Goal: Information Seeking & Learning: Check status

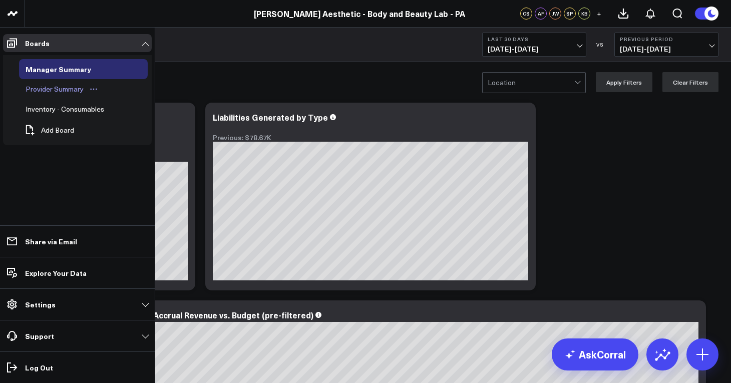
click at [58, 95] on div "Provider Summary" at bounding box center [54, 89] width 63 height 12
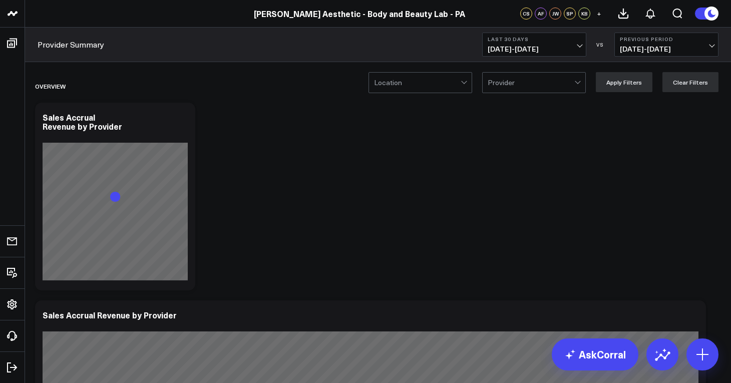
click at [581, 45] on span "[DATE] - [DATE]" at bounding box center [534, 49] width 93 height 8
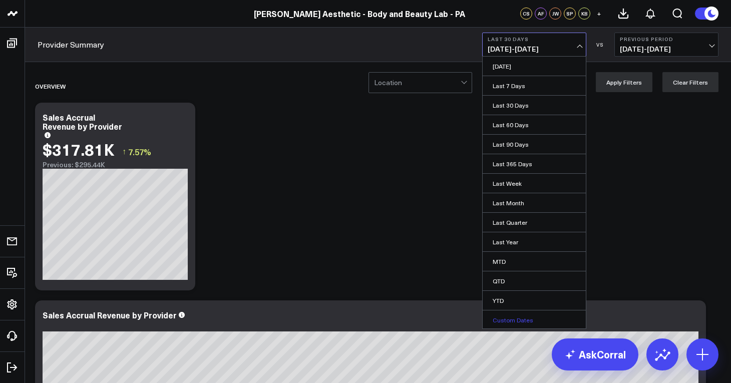
click at [525, 322] on link "Custom Dates" at bounding box center [534, 319] width 103 height 19
select select "9"
select select "2025"
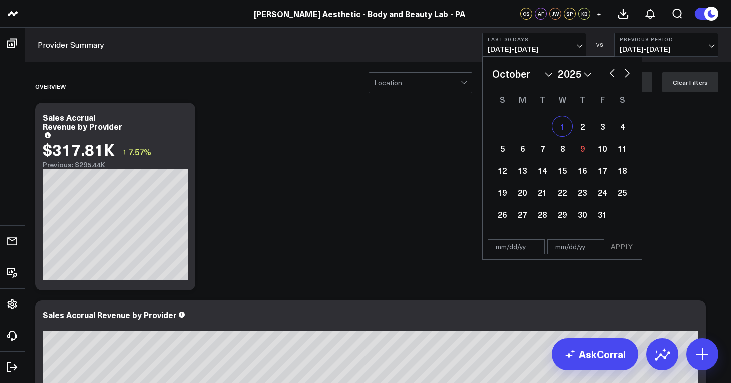
click at [563, 127] on div "1" at bounding box center [562, 126] width 20 height 20
type input "[DATE]"
select select "9"
select select "2025"
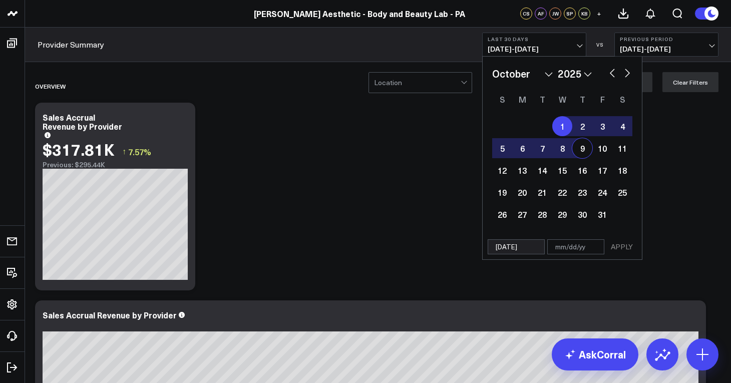
click at [579, 147] on div "9" at bounding box center [582, 148] width 20 height 20
type input "[DATE]"
select select "9"
select select "2025"
click at [618, 249] on button "APPLY" at bounding box center [622, 246] width 30 height 15
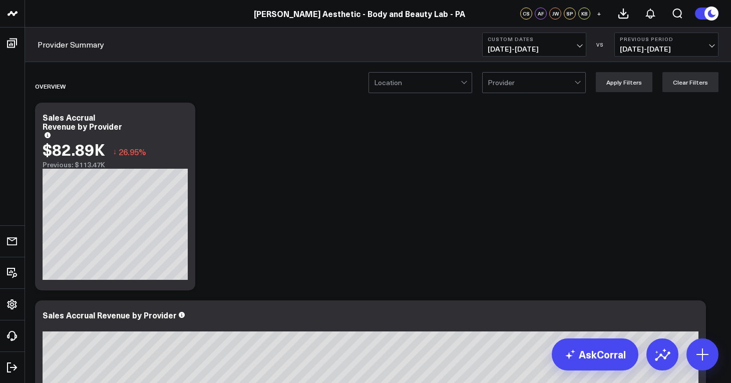
click at [466, 83] on div at bounding box center [465, 83] width 9 height 20
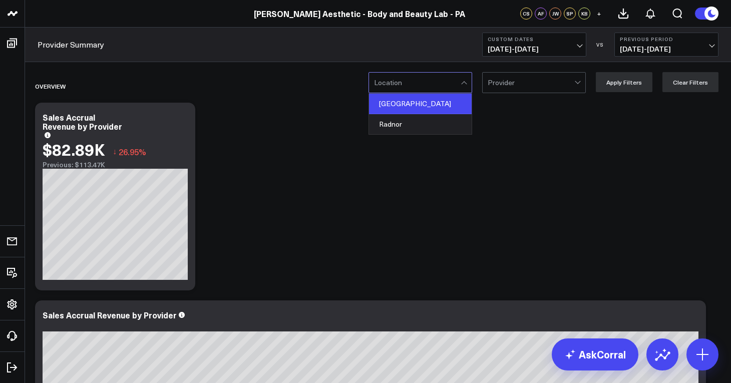
click at [436, 103] on div "[GEOGRAPHIC_DATA]" at bounding box center [420, 104] width 103 height 21
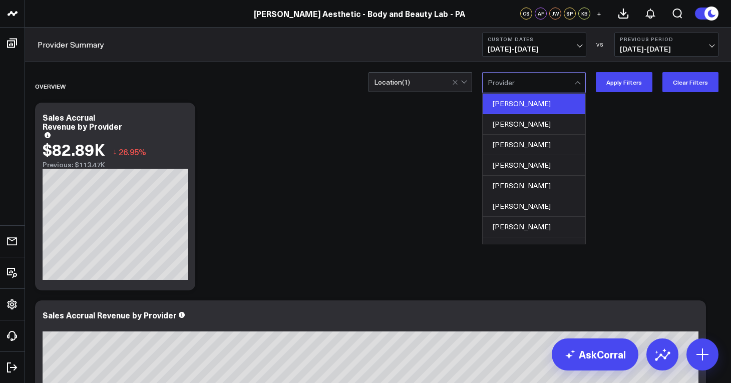
click at [555, 99] on div "[PERSON_NAME]" at bounding box center [534, 104] width 103 height 21
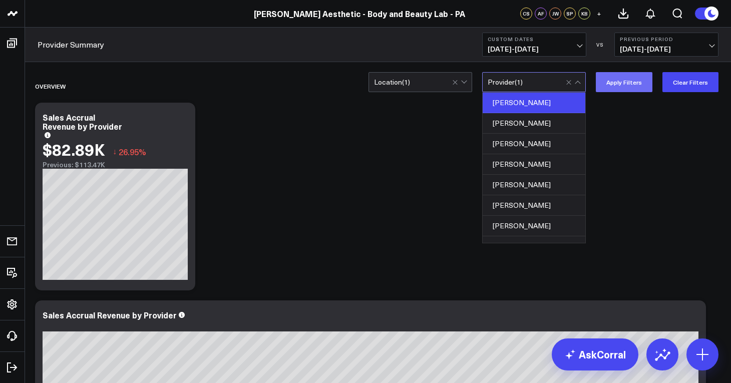
click at [623, 83] on button "Apply Filters" at bounding box center [624, 82] width 57 height 20
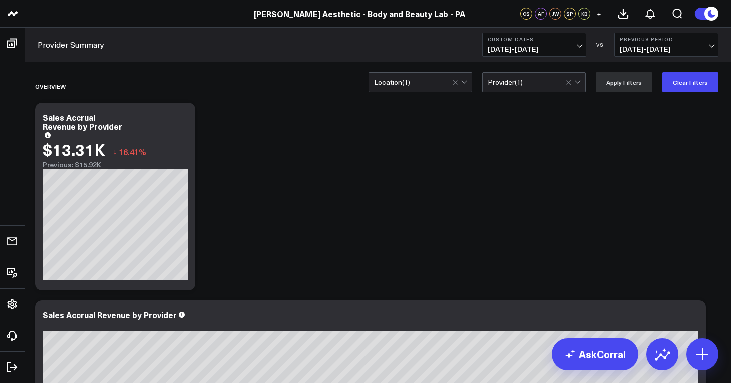
click at [713, 48] on button "Previous Period [DATE] - [DATE]" at bounding box center [666, 45] width 104 height 24
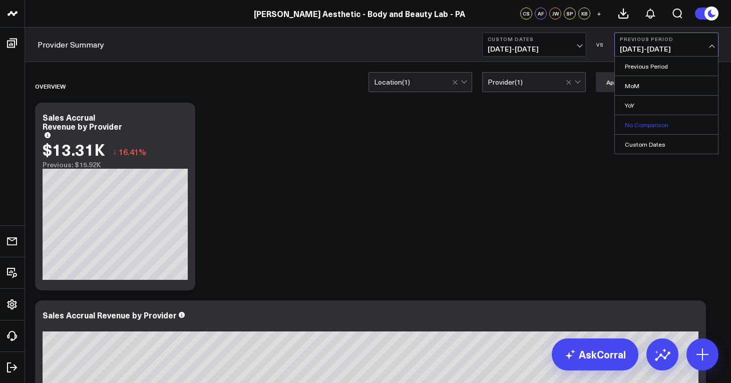
click at [693, 125] on link "No Comparison" at bounding box center [666, 124] width 103 height 19
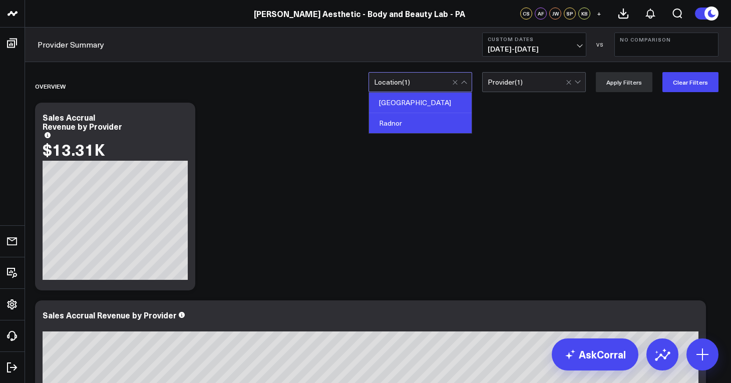
click at [415, 119] on div "Radnor" at bounding box center [420, 123] width 103 height 20
click at [620, 82] on button "Apply Filters" at bounding box center [624, 82] width 57 height 20
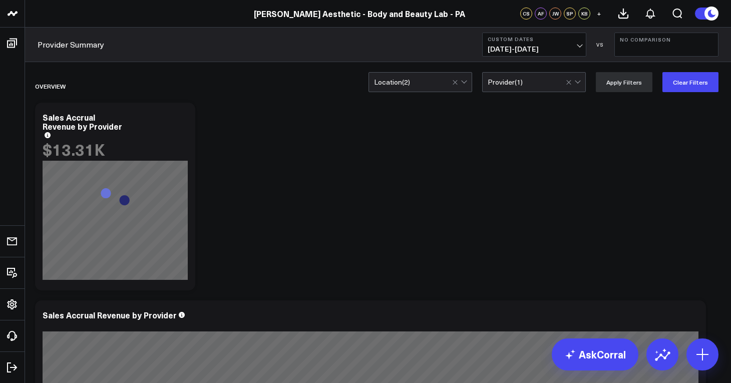
click at [576, 48] on span "[DATE] - [DATE]" at bounding box center [534, 49] width 93 height 8
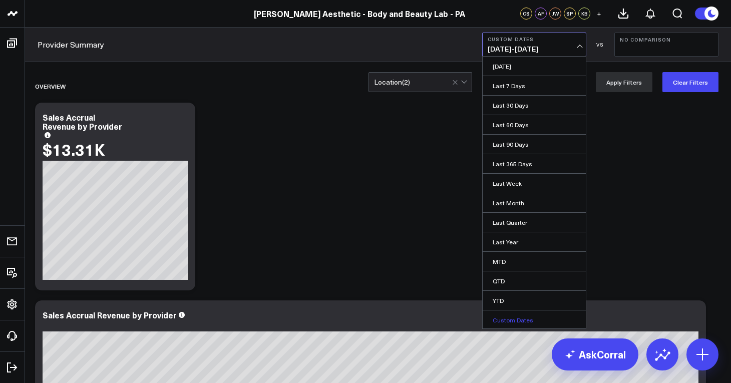
click at [529, 322] on link "Custom Dates" at bounding box center [534, 319] width 103 height 19
select select "9"
select select "2025"
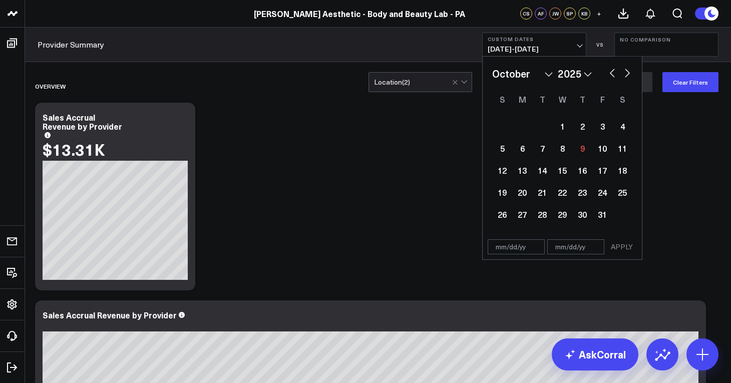
click at [544, 73] on select "January February March April May June July August September October November De…" at bounding box center [522, 73] width 61 height 15
select select "8"
select select "2025"
click at [525, 124] on div "1" at bounding box center [522, 126] width 20 height 20
type input "[DATE]"
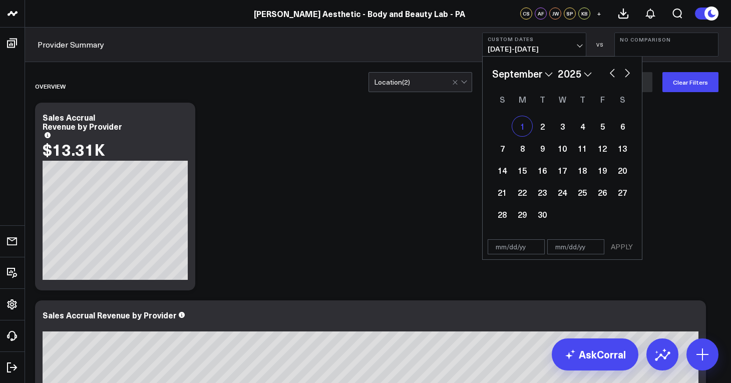
select select "8"
select select "2025"
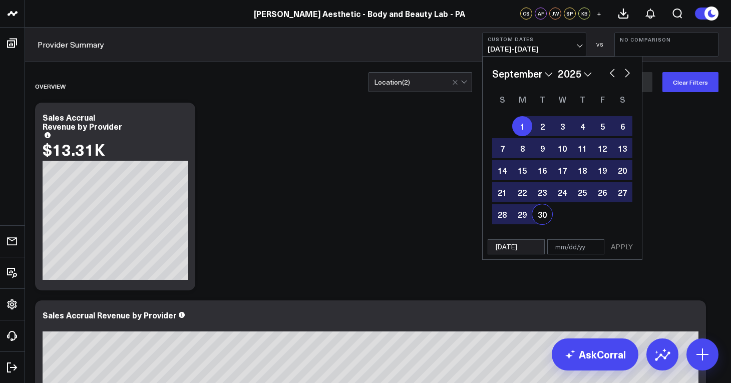
click at [548, 213] on div "30" at bounding box center [542, 214] width 20 height 20
type input "[DATE]"
select select "8"
select select "2025"
click at [625, 245] on button "APPLY" at bounding box center [622, 246] width 30 height 15
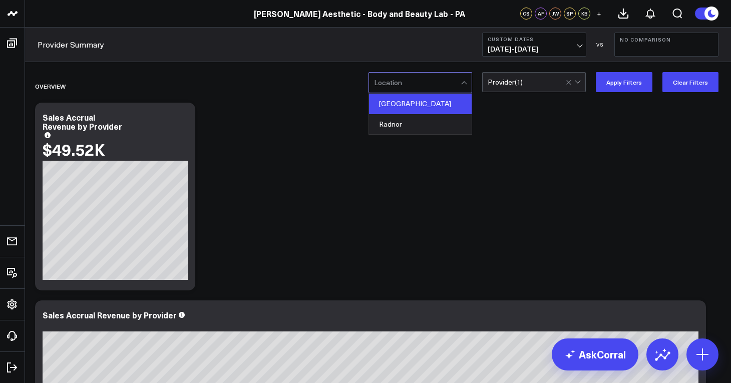
click at [426, 109] on div "[GEOGRAPHIC_DATA]" at bounding box center [420, 104] width 103 height 21
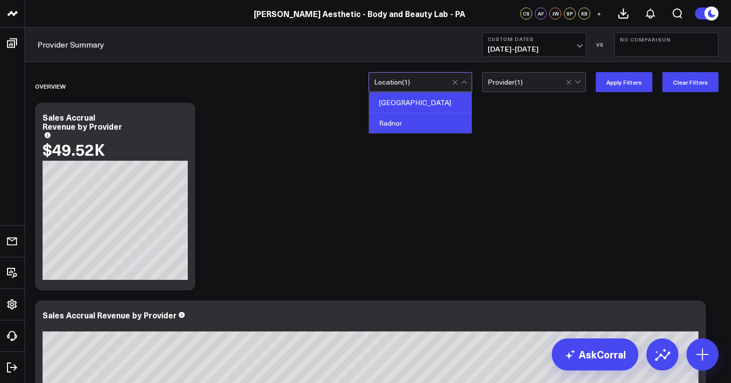
click at [427, 129] on div "Radnor" at bounding box center [420, 123] width 103 height 20
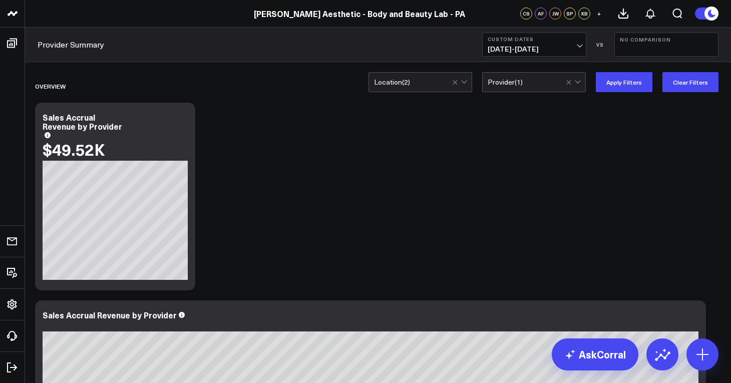
click at [582, 46] on button "Custom Dates [DATE] - [DATE]" at bounding box center [534, 45] width 104 height 24
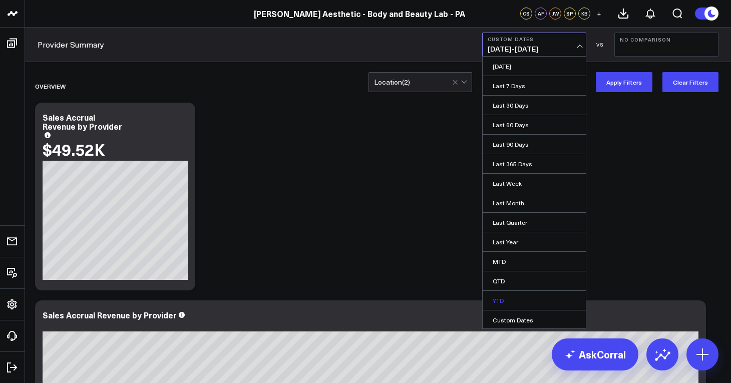
click at [522, 301] on link "YTD" at bounding box center [534, 300] width 103 height 19
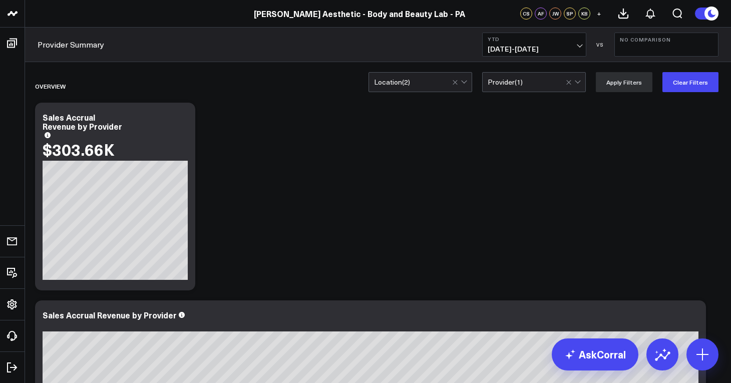
click at [659, 44] on button "No Comparison" at bounding box center [666, 45] width 104 height 24
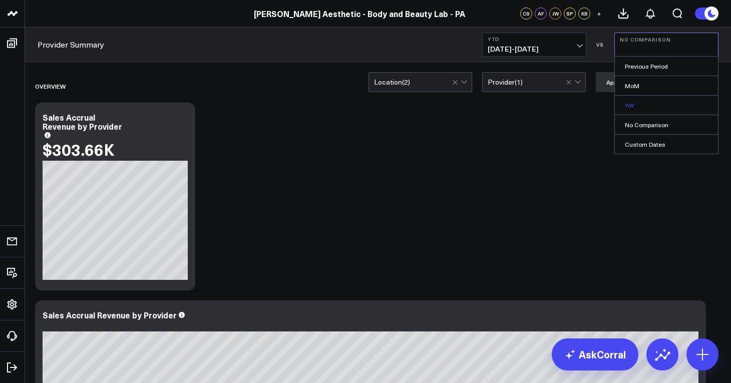
click at [668, 106] on link "YoY" at bounding box center [666, 105] width 103 height 19
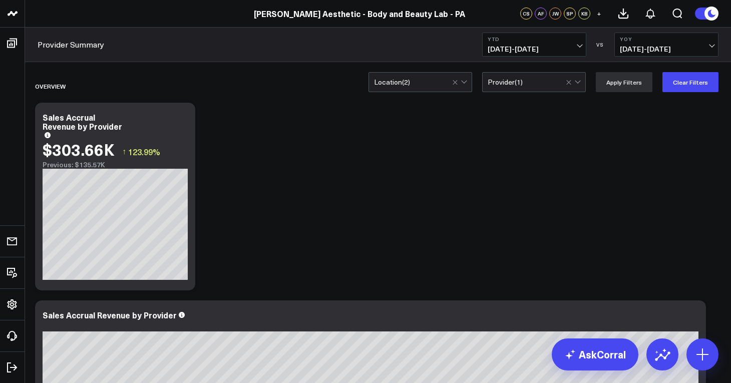
click at [700, 46] on span "[DATE] - [DATE]" at bounding box center [666, 49] width 93 height 8
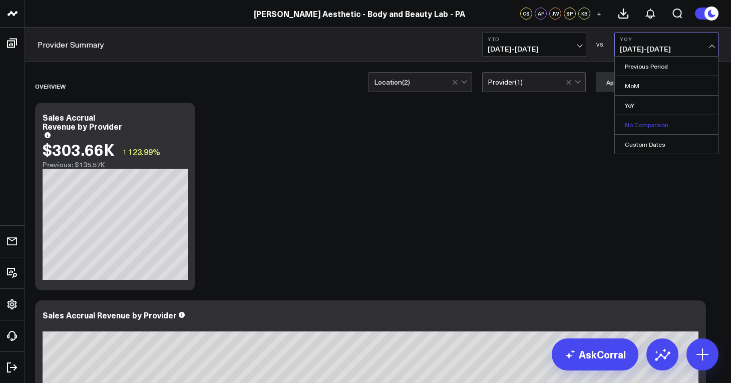
click at [667, 127] on link "No Comparison" at bounding box center [666, 124] width 103 height 19
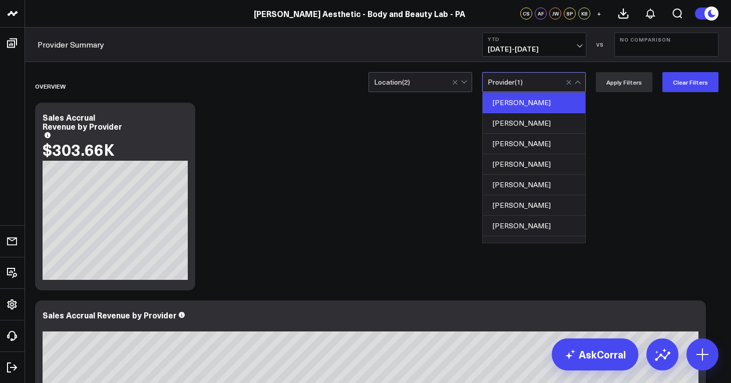
click at [530, 99] on div "[PERSON_NAME]" at bounding box center [534, 103] width 103 height 21
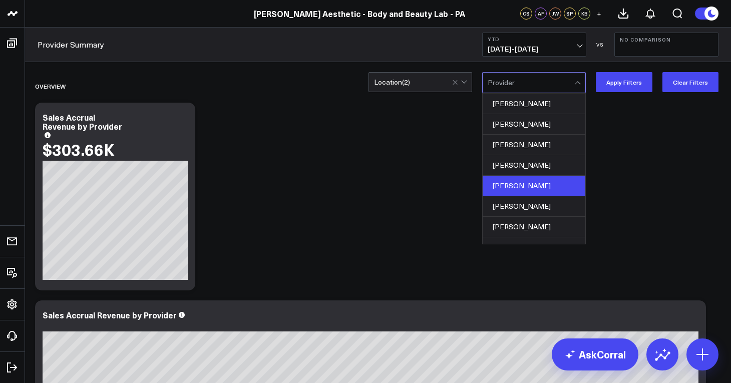
click at [536, 186] on div "[PERSON_NAME]" at bounding box center [534, 186] width 103 height 21
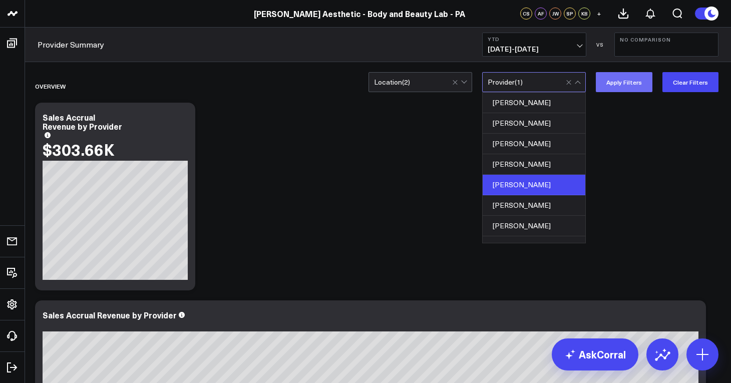
click at [625, 84] on button "Apply Filters" at bounding box center [624, 82] width 57 height 20
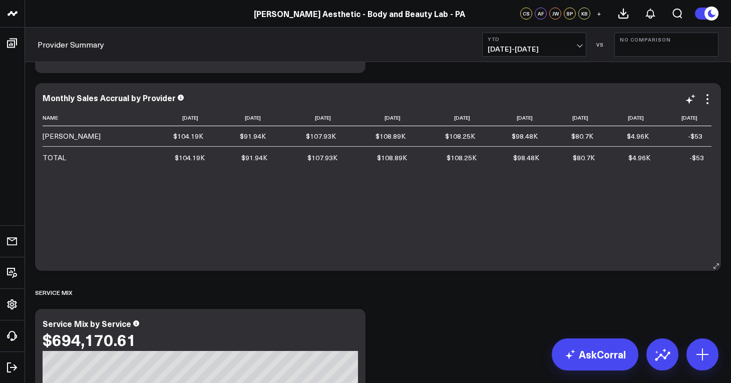
scroll to position [1883, 0]
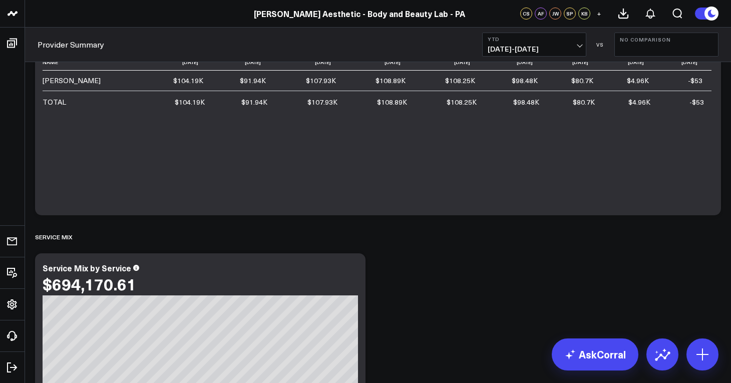
click at [580, 49] on span "[DATE] - [DATE]" at bounding box center [534, 49] width 93 height 8
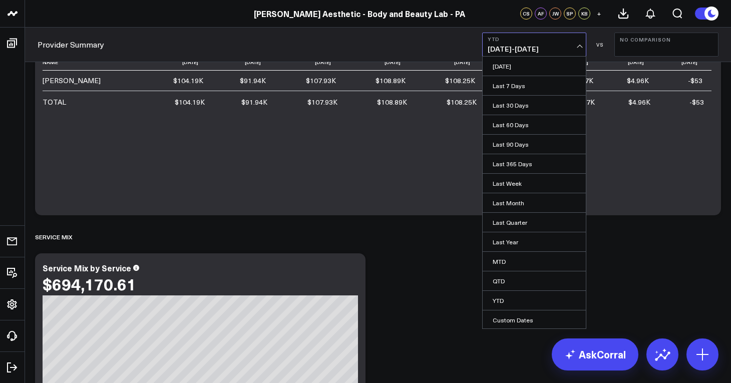
click at [580, 49] on span "[DATE] - [DATE]" at bounding box center [534, 49] width 93 height 8
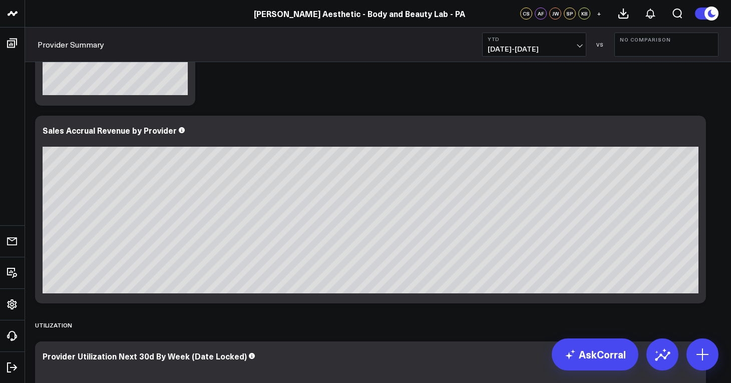
scroll to position [0, 0]
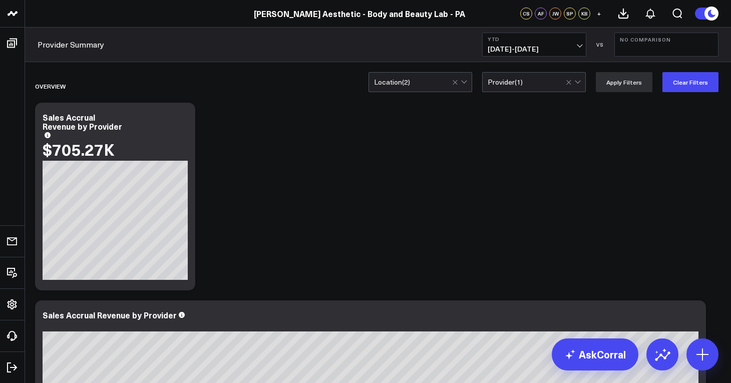
click at [571, 85] on div at bounding box center [574, 82] width 17 height 19
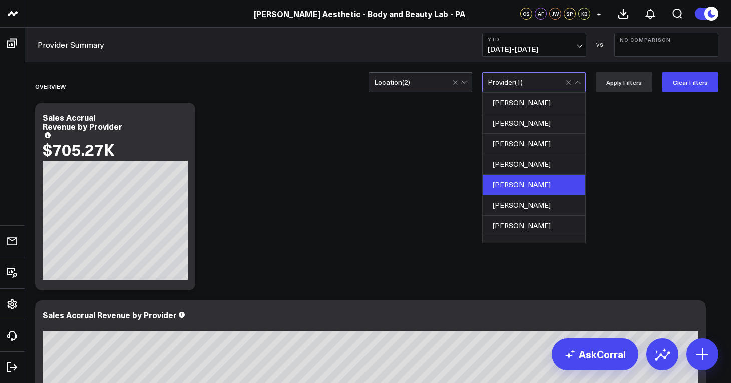
click at [548, 187] on div "[PERSON_NAME]" at bounding box center [534, 185] width 103 height 21
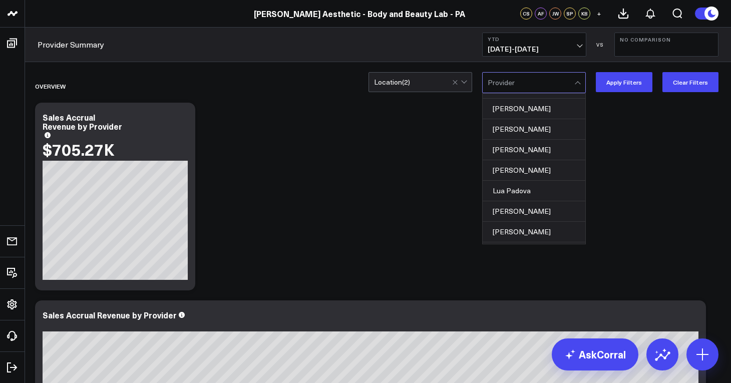
scroll to position [121, 0]
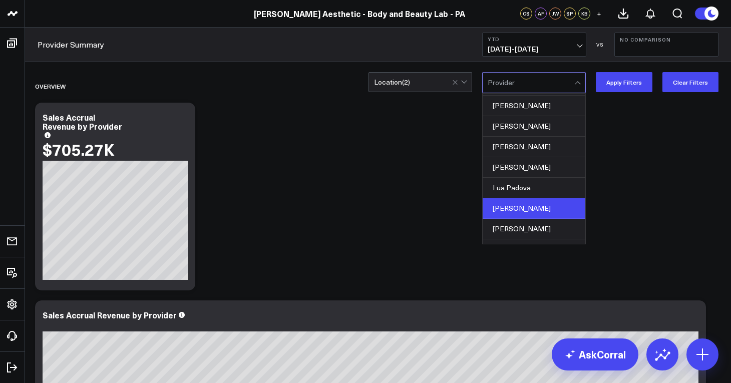
click at [541, 206] on div "[PERSON_NAME]" at bounding box center [534, 208] width 103 height 21
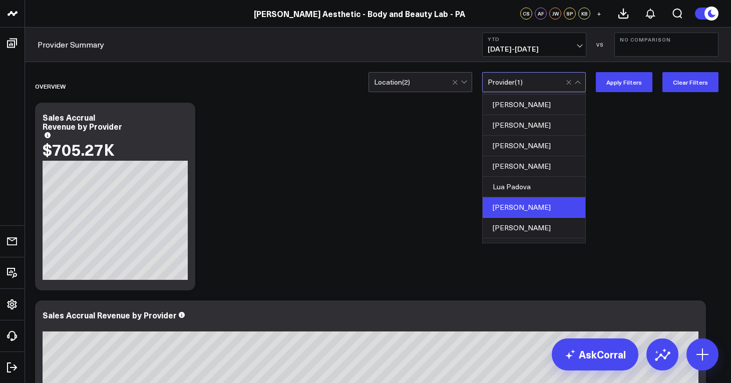
click at [427, 87] on div "Location ( 2 )" at bounding box center [420, 82] width 104 height 20
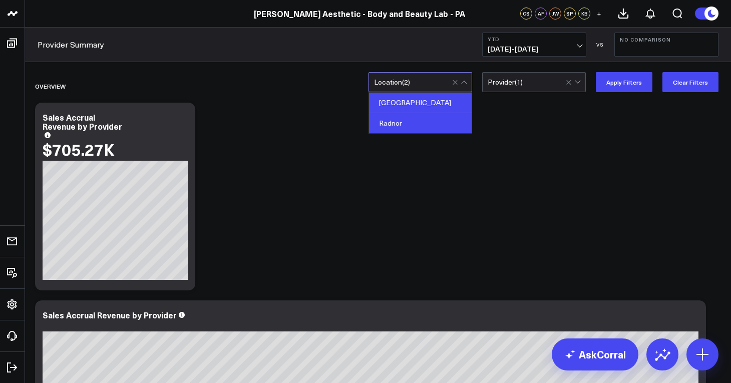
click at [417, 123] on div "Radnor" at bounding box center [420, 123] width 103 height 20
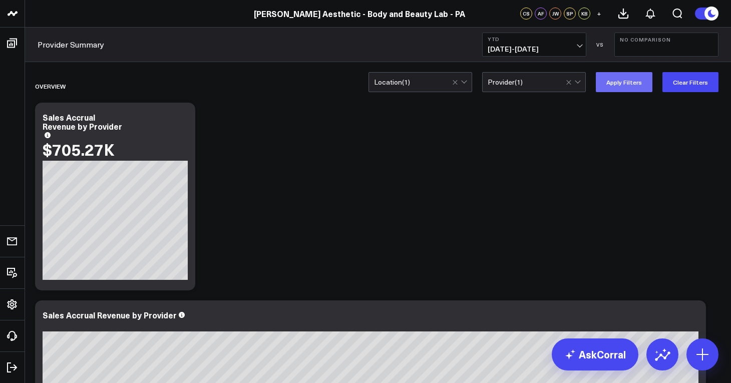
click at [618, 87] on button "Apply Filters" at bounding box center [624, 82] width 57 height 20
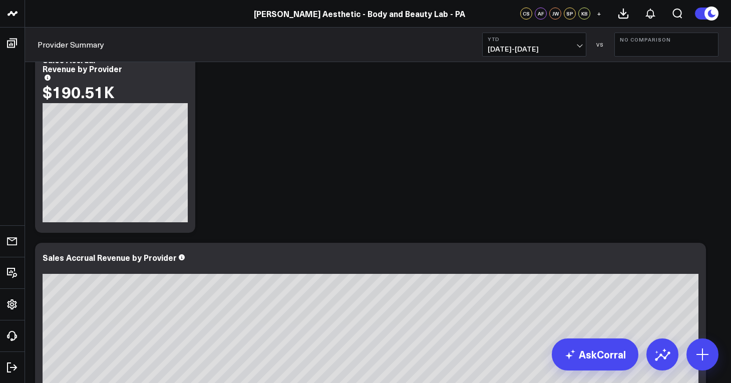
scroll to position [91, 0]
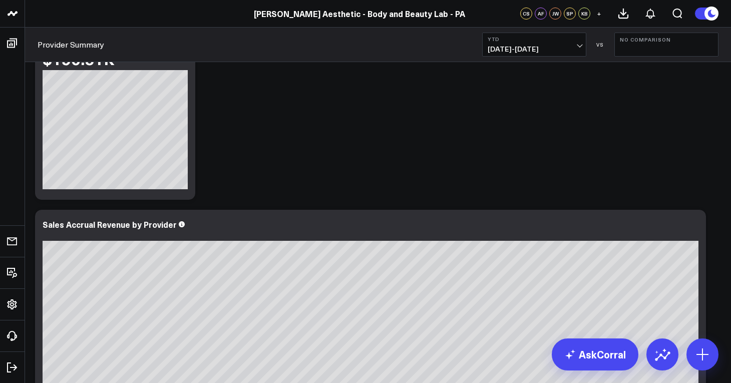
click at [659, 48] on button "No Comparison" at bounding box center [666, 45] width 104 height 24
click at [654, 103] on link "YoY" at bounding box center [666, 105] width 103 height 19
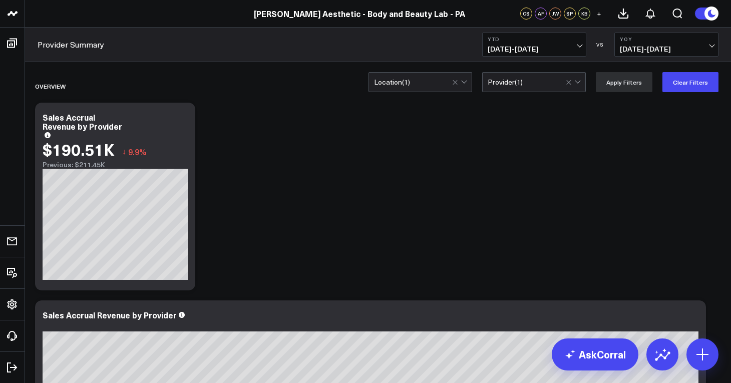
click at [432, 87] on div "Location ( 1 )" at bounding box center [420, 82] width 104 height 20
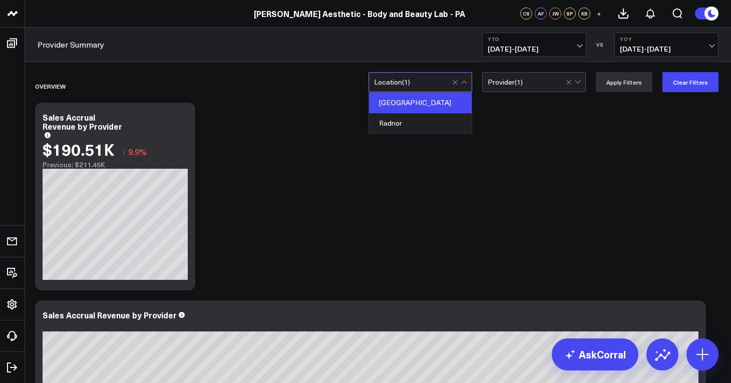
click at [432, 87] on div "Location ( 1 )" at bounding box center [420, 82] width 104 height 20
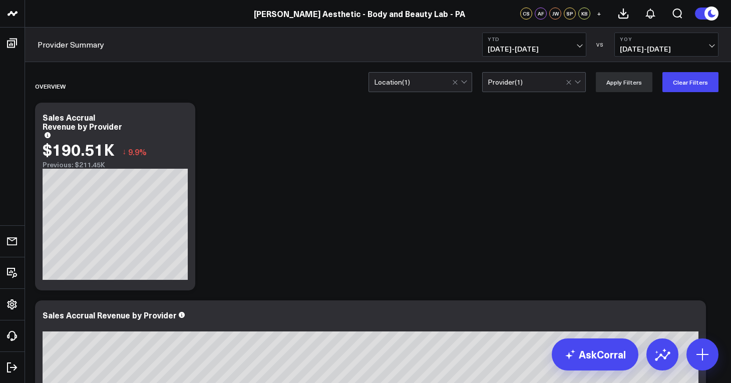
click at [432, 87] on div "Location ( 1 )" at bounding box center [420, 82] width 104 height 20
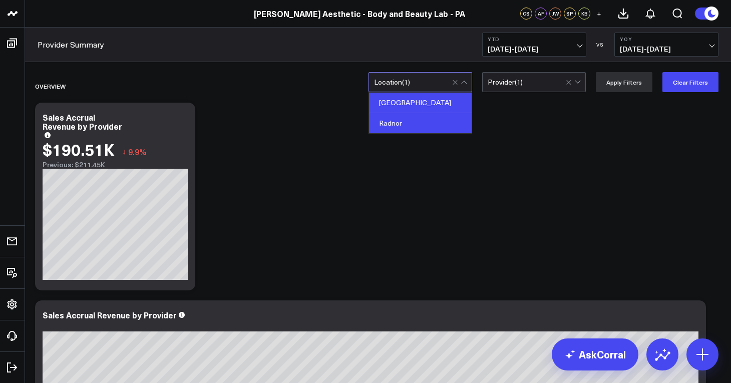
click at [429, 122] on div "Radnor" at bounding box center [420, 123] width 103 height 20
click at [553, 86] on div "Provider ( 1 )" at bounding box center [534, 82] width 104 height 20
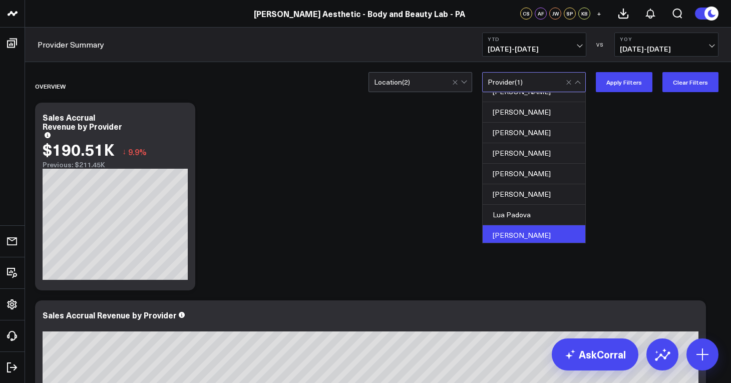
scroll to position [117, 0]
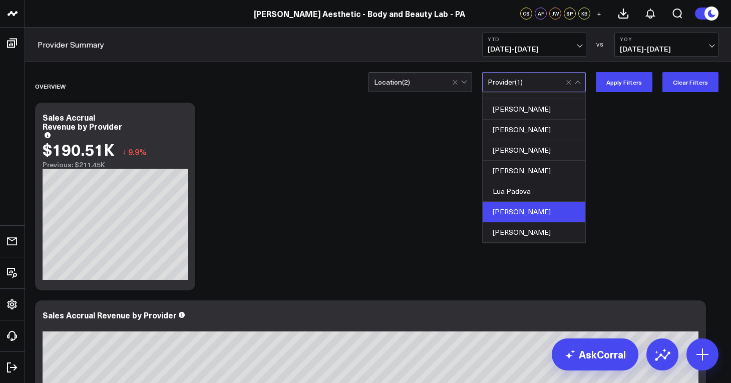
click at [529, 210] on div "[PERSON_NAME]" at bounding box center [534, 212] width 103 height 21
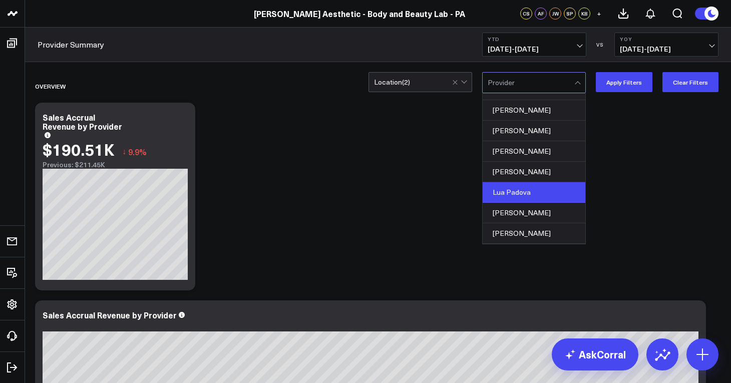
click at [535, 194] on div "Lua Padova" at bounding box center [534, 192] width 103 height 21
click at [535, 194] on div "Lua Padova" at bounding box center [534, 191] width 103 height 21
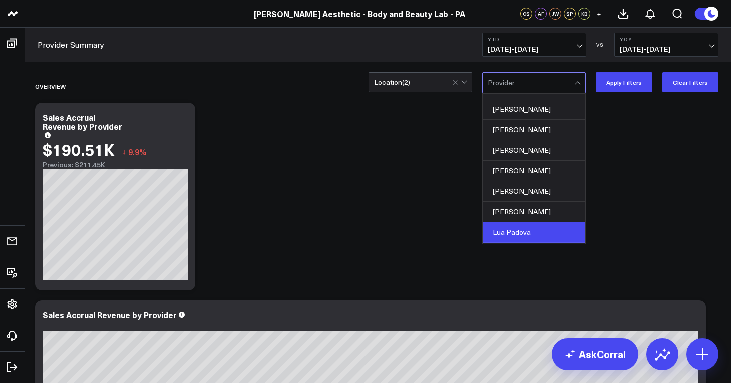
scroll to position [88, 0]
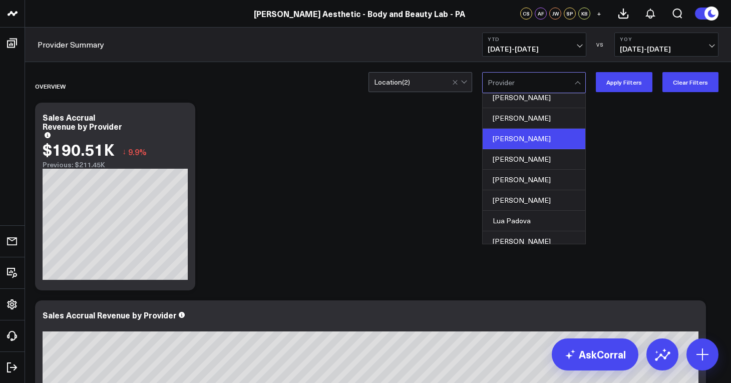
click at [550, 129] on div "[PERSON_NAME]" at bounding box center [534, 139] width 103 height 21
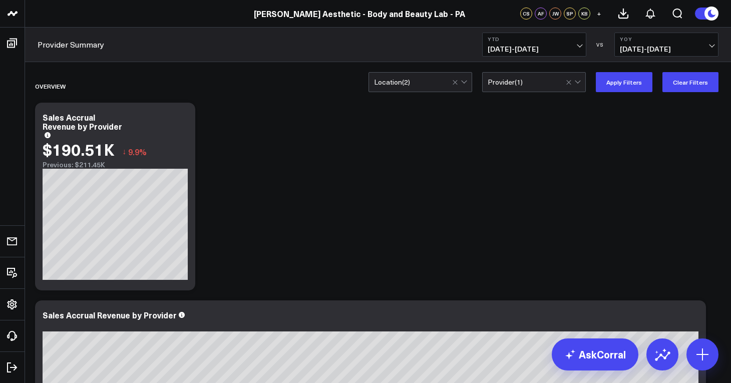
click at [631, 79] on button "Apply Filters" at bounding box center [624, 82] width 57 height 20
click at [436, 90] on div "Location ( 2 )" at bounding box center [420, 82] width 104 height 20
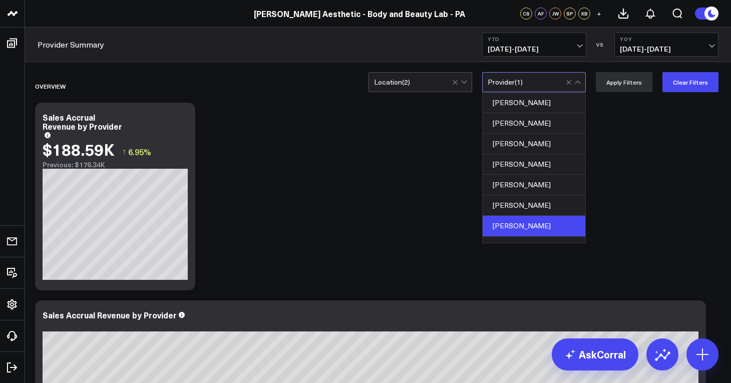
click at [522, 227] on div "[PERSON_NAME]" at bounding box center [534, 226] width 103 height 21
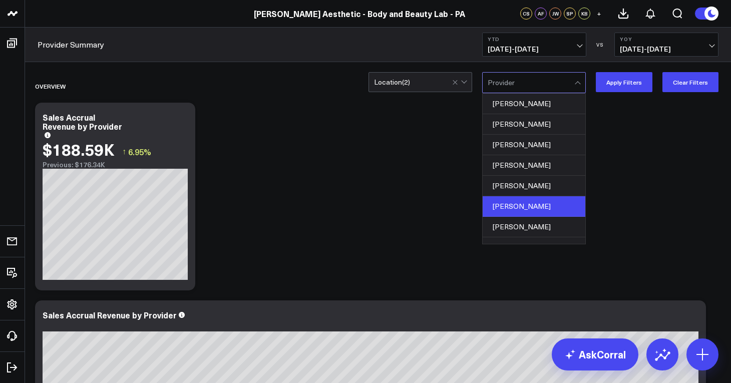
click at [546, 208] on div "[PERSON_NAME]" at bounding box center [534, 206] width 103 height 21
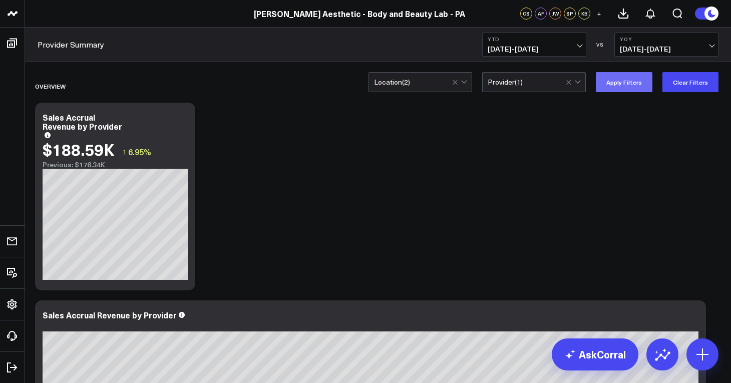
click at [626, 79] on button "Apply Filters" at bounding box center [624, 82] width 57 height 20
click at [437, 89] on div "Location ( 2 )" at bounding box center [420, 82] width 104 height 20
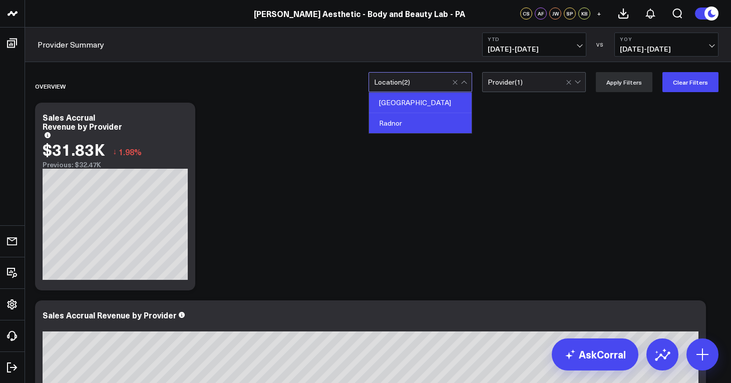
click at [424, 123] on div "Radnor" at bounding box center [420, 123] width 103 height 20
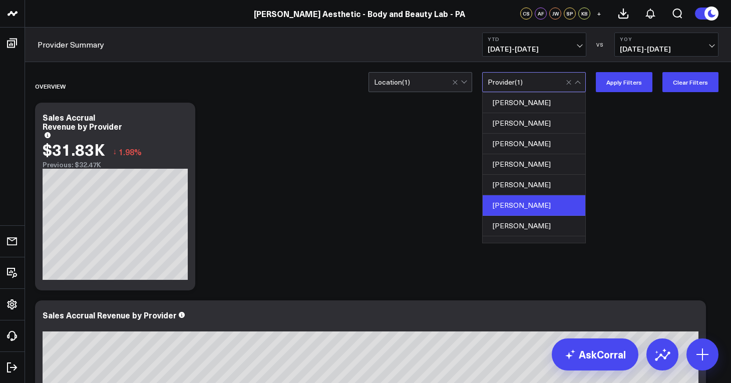
click at [525, 206] on div "[PERSON_NAME]" at bounding box center [534, 205] width 103 height 21
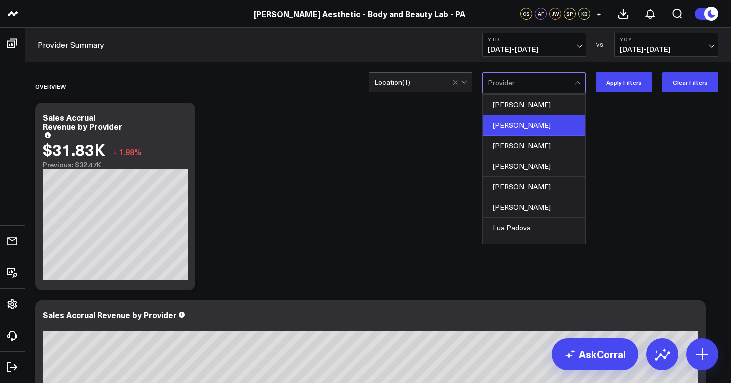
scroll to position [157, 0]
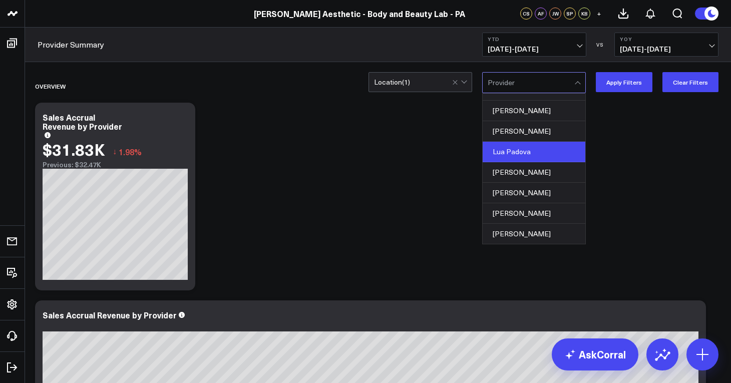
click at [527, 153] on div "Lua Padova" at bounding box center [534, 152] width 103 height 21
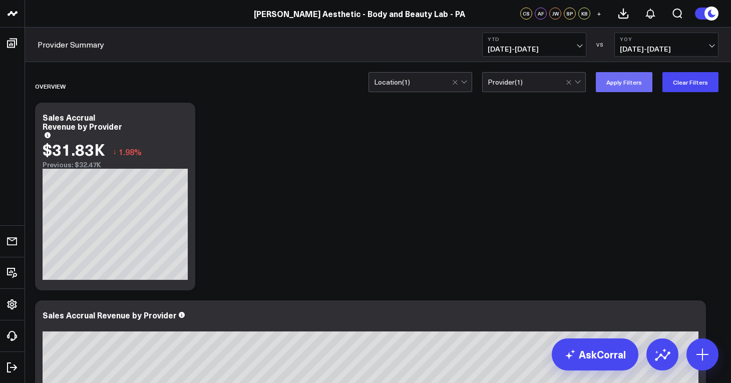
click at [619, 84] on button "Apply Filters" at bounding box center [624, 82] width 57 height 20
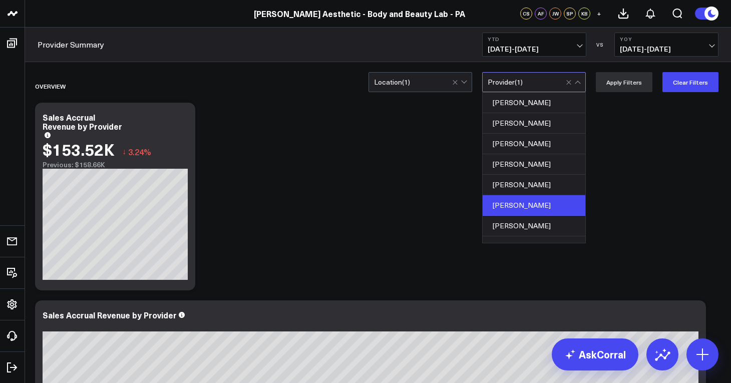
scroll to position [157, 0]
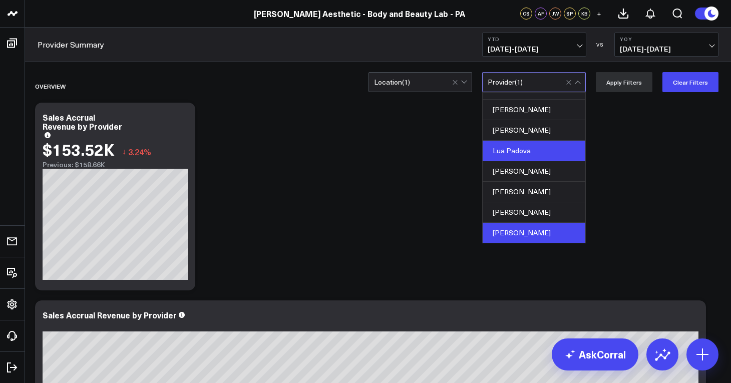
click at [542, 230] on div "[PERSON_NAME]" at bounding box center [534, 233] width 103 height 20
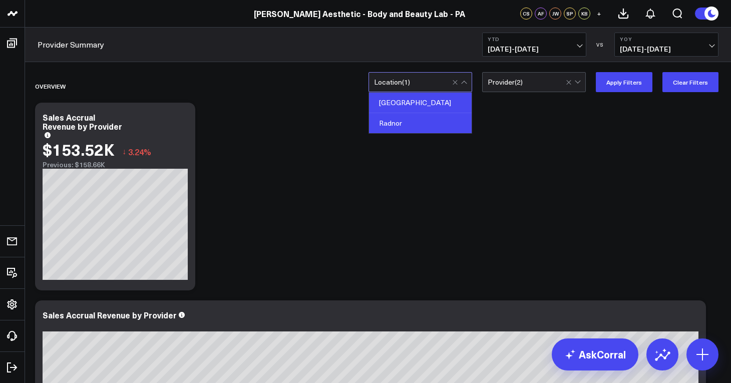
click at [411, 120] on div "Radnor" at bounding box center [420, 123] width 103 height 20
click at [622, 86] on button "Apply Filters" at bounding box center [624, 82] width 57 height 20
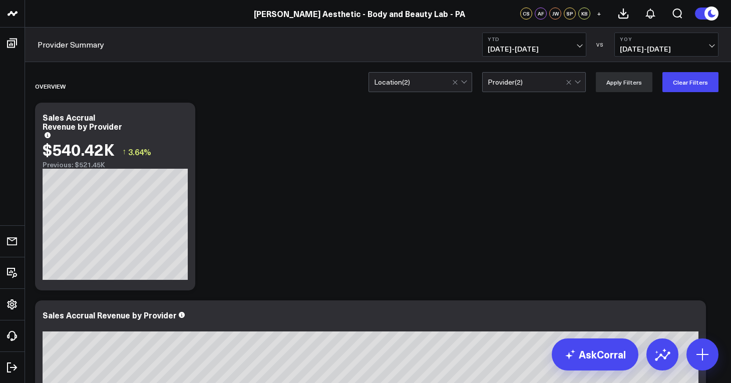
click at [429, 87] on div "Location ( 2 )" at bounding box center [420, 82] width 104 height 20
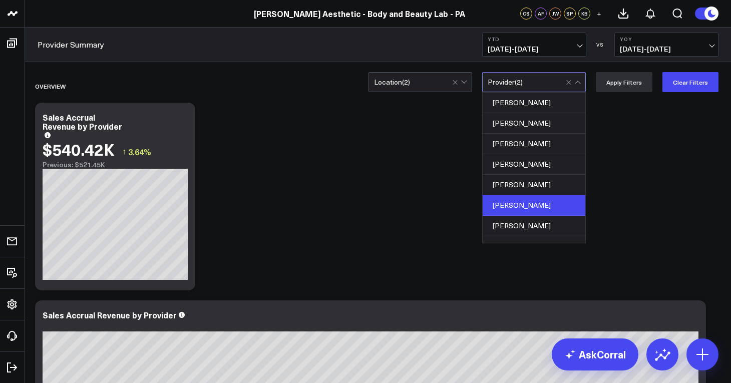
scroll to position [157, 0]
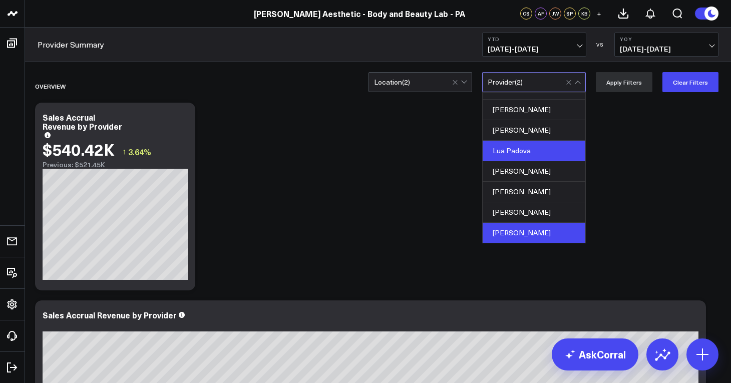
click at [537, 147] on div "Lua Padova" at bounding box center [534, 151] width 103 height 21
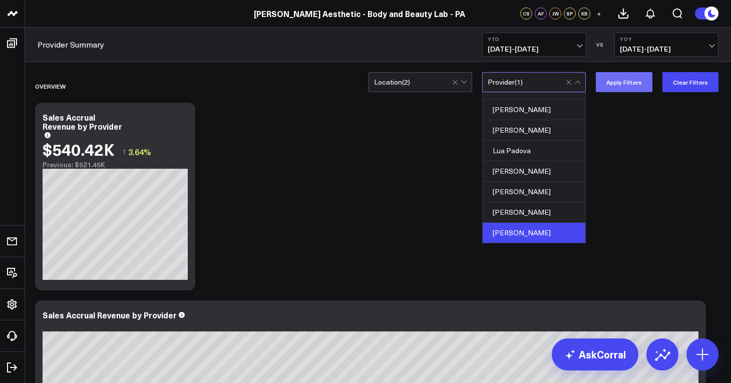
click at [620, 85] on button "Apply Filters" at bounding box center [624, 82] width 57 height 20
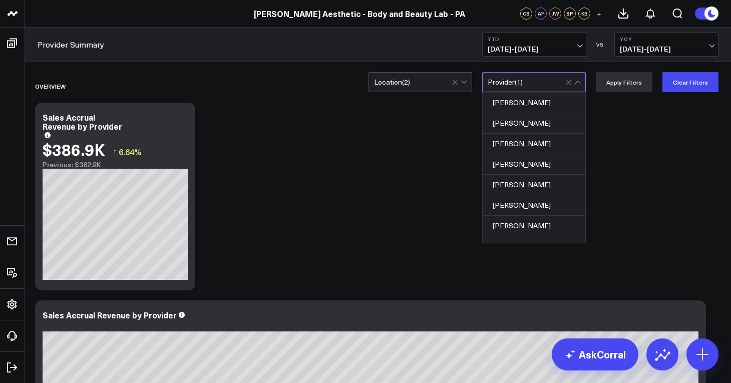
click at [530, 86] on div "Provider ( 1 )" at bounding box center [534, 82] width 104 height 20
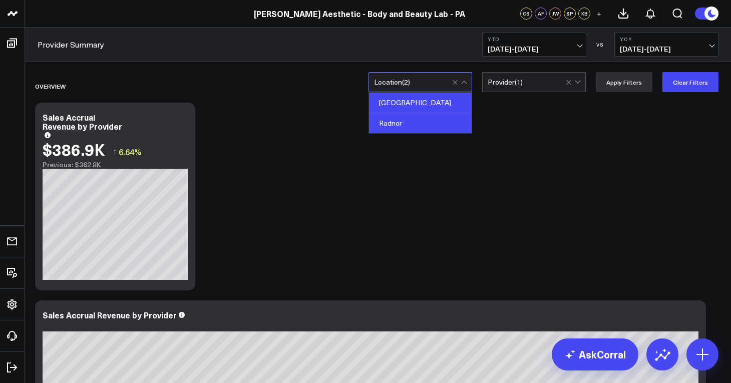
click at [427, 127] on div "Radnor" at bounding box center [420, 123] width 103 height 20
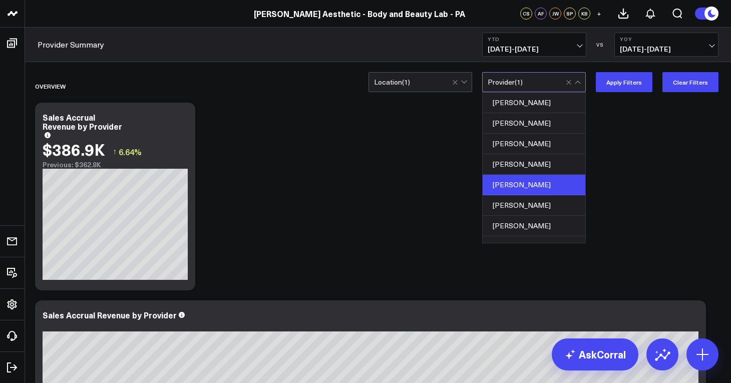
scroll to position [157, 0]
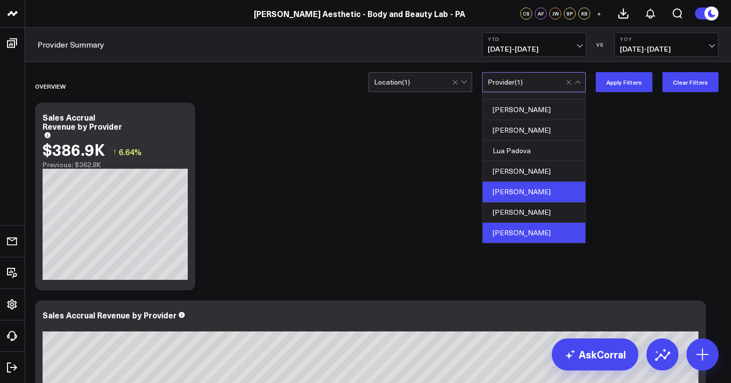
click at [539, 193] on div "[PERSON_NAME]" at bounding box center [534, 192] width 103 height 21
click at [545, 231] on div "[PERSON_NAME]" at bounding box center [534, 233] width 103 height 20
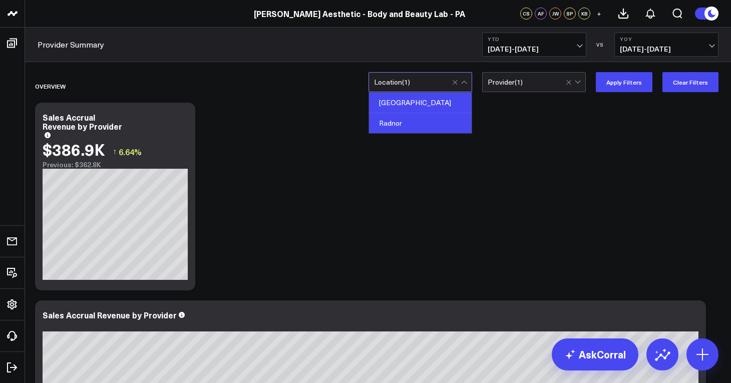
click at [408, 124] on div "Radnor" at bounding box center [420, 123] width 103 height 20
click at [448, 101] on div "[GEOGRAPHIC_DATA]" at bounding box center [420, 103] width 103 height 21
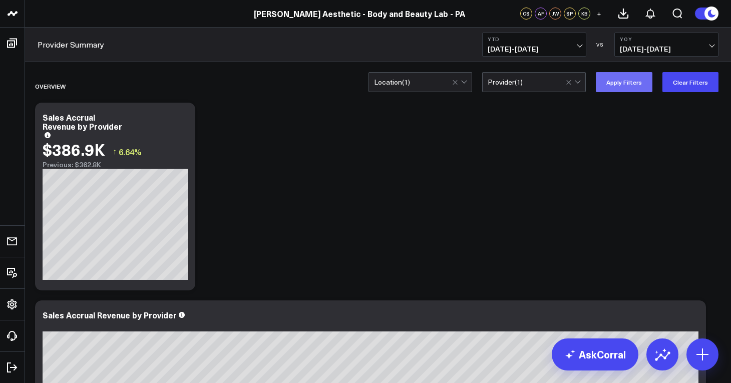
click at [623, 90] on button "Apply Filters" at bounding box center [624, 82] width 57 height 20
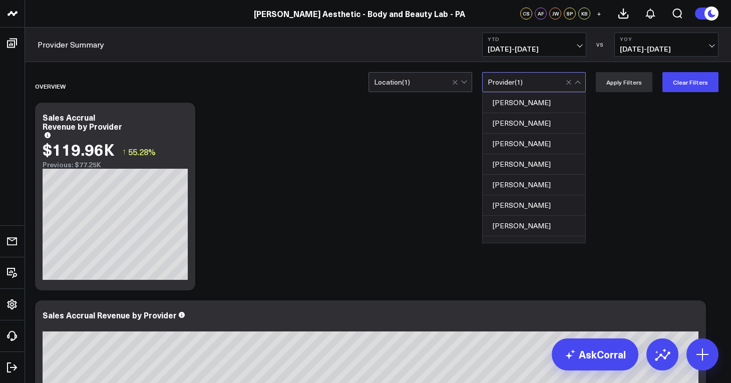
click at [543, 88] on div "Provider ( 1 )" at bounding box center [534, 82] width 104 height 20
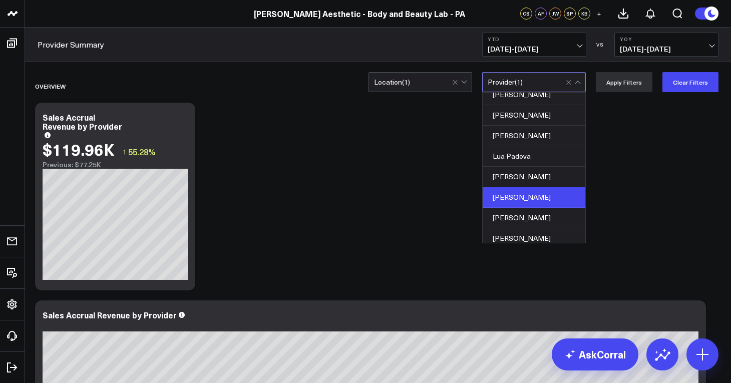
scroll to position [157, 0]
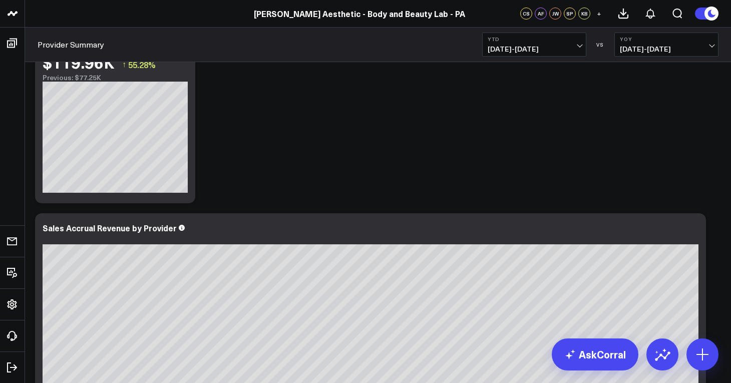
scroll to position [0, 0]
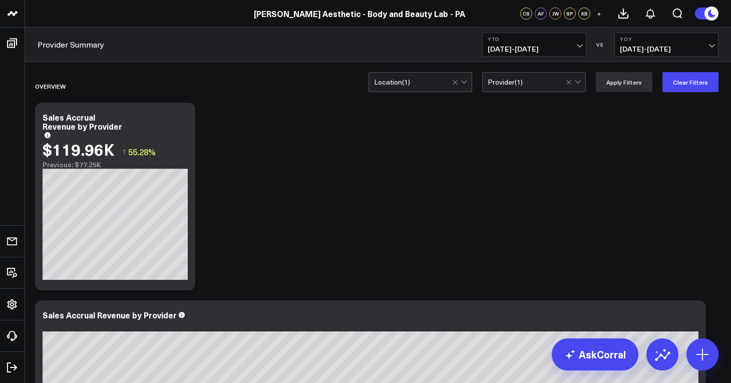
click at [426, 76] on div "Location ( 1 )" at bounding box center [420, 82] width 104 height 20
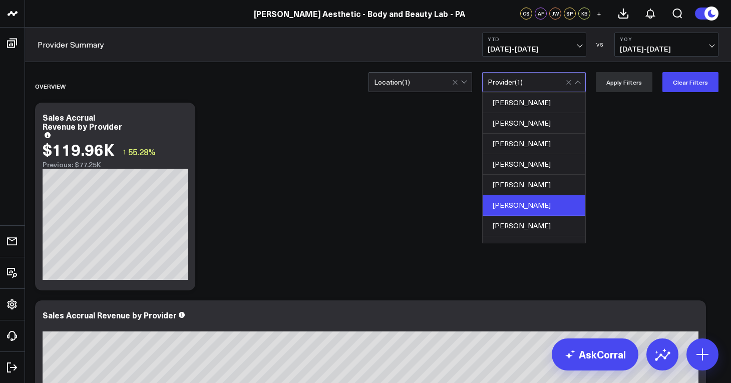
scroll to position [157, 0]
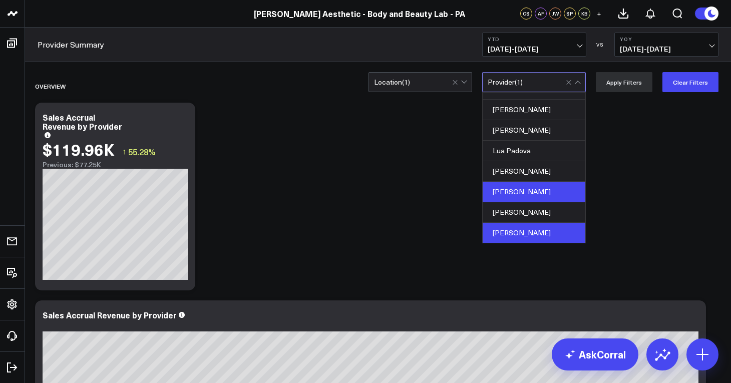
click at [549, 232] on div "[PERSON_NAME]" at bounding box center [534, 233] width 103 height 20
click at [561, 234] on div "[PERSON_NAME]" at bounding box center [534, 233] width 103 height 20
click at [558, 186] on div "[PERSON_NAME]" at bounding box center [534, 192] width 103 height 21
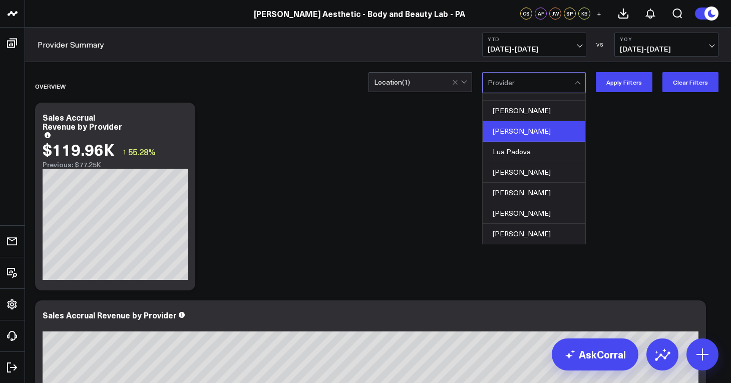
click at [540, 132] on div "[PERSON_NAME]" at bounding box center [534, 131] width 103 height 21
click at [428, 88] on div "Location ( 1 )" at bounding box center [420, 82] width 104 height 20
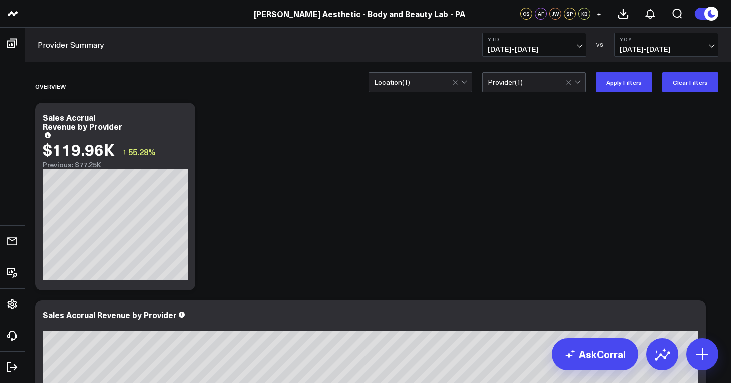
click at [620, 84] on button "Apply Filters" at bounding box center [624, 82] width 57 height 20
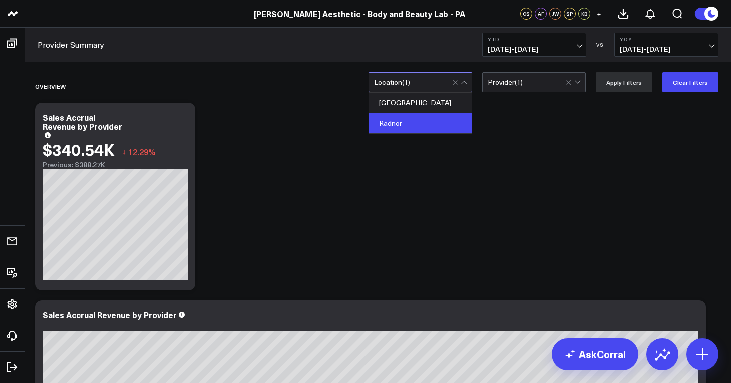
click at [419, 87] on div "Location ( 1 )" at bounding box center [420, 82] width 104 height 20
click at [407, 124] on div "Radnor" at bounding box center [420, 123] width 103 height 20
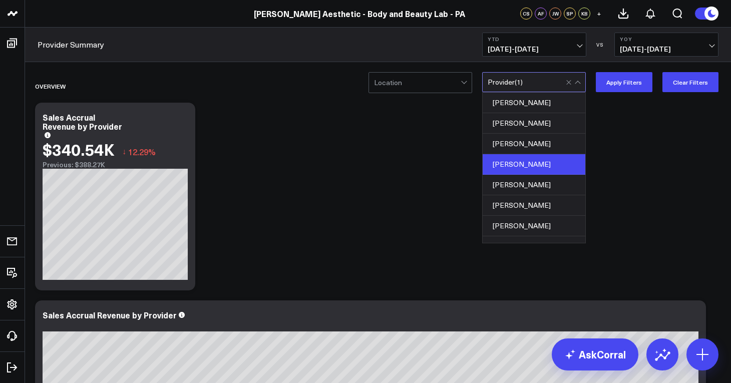
click at [541, 159] on div "[PERSON_NAME]" at bounding box center [534, 164] width 103 height 21
click at [560, 75] on div "Provider ( 2 )" at bounding box center [534, 82] width 104 height 20
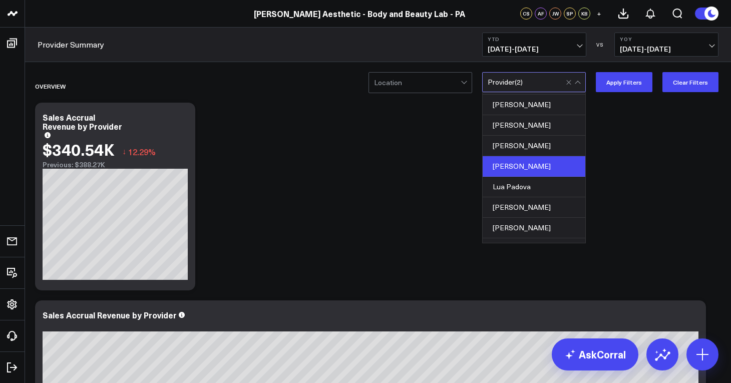
scroll to position [141, 0]
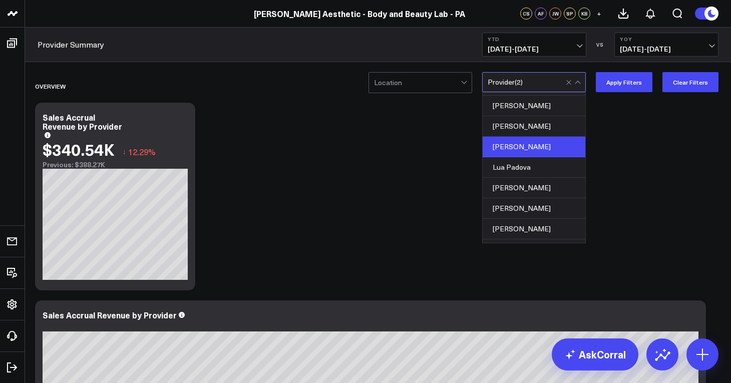
click at [541, 148] on div "[PERSON_NAME]" at bounding box center [534, 147] width 103 height 21
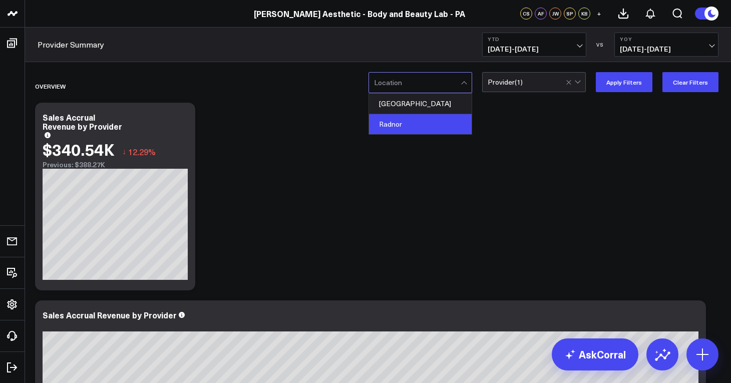
click at [423, 120] on div "Radnor" at bounding box center [420, 124] width 103 height 20
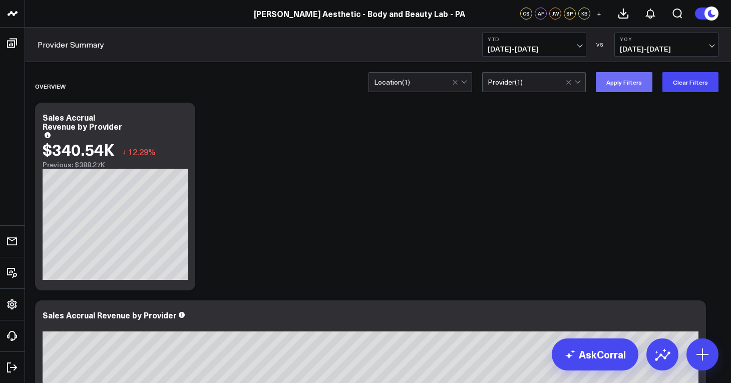
click at [619, 87] on button "Apply Filters" at bounding box center [624, 82] width 57 height 20
click at [428, 88] on div "Location ( 1 )" at bounding box center [420, 82] width 104 height 20
click at [433, 89] on div "Location ( 1 )" at bounding box center [420, 82] width 104 height 20
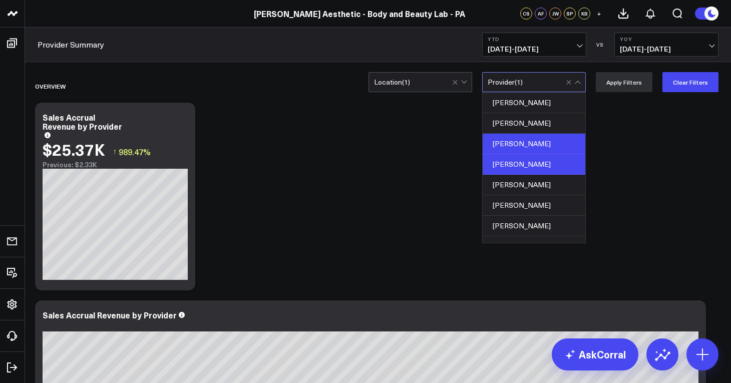
click at [536, 145] on div "[PERSON_NAME]" at bounding box center [534, 144] width 103 height 21
click at [522, 165] on div "[PERSON_NAME]" at bounding box center [534, 164] width 103 height 21
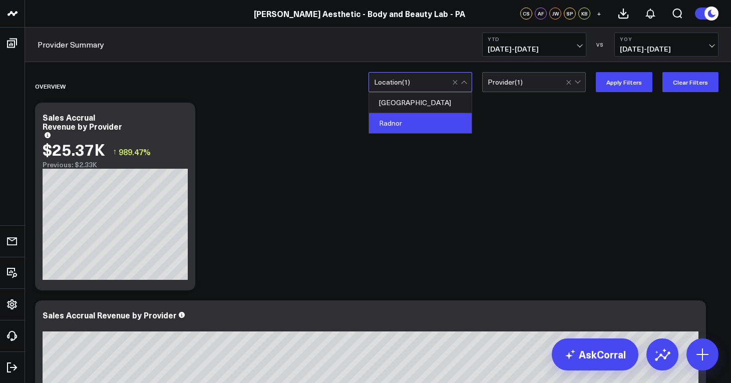
click at [413, 75] on div "Location ( 1 )" at bounding box center [420, 82] width 104 height 20
click at [411, 119] on div "Radnor" at bounding box center [420, 123] width 103 height 20
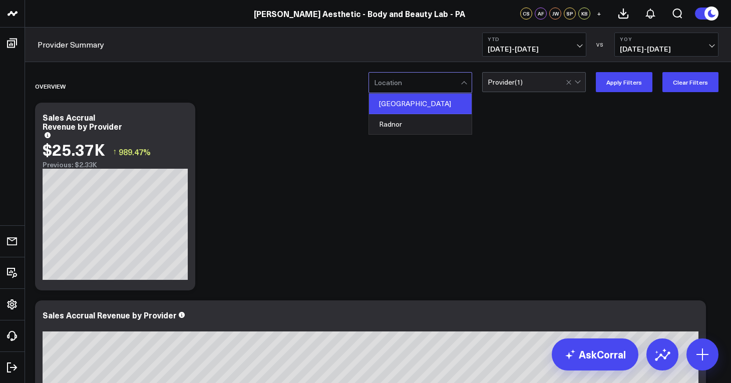
click at [420, 108] on div "[GEOGRAPHIC_DATA]" at bounding box center [420, 104] width 103 height 21
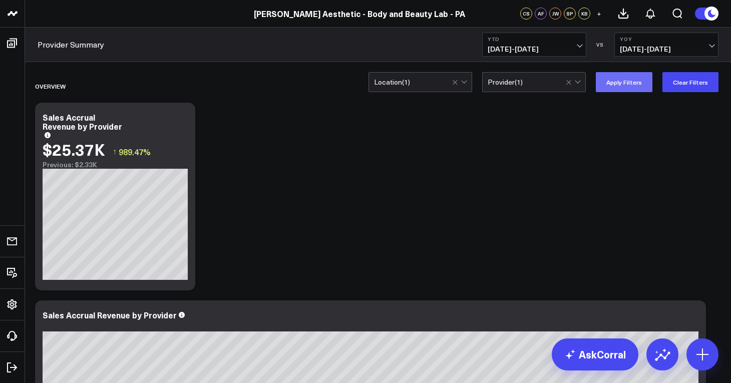
click at [627, 84] on button "Apply Filters" at bounding box center [624, 82] width 57 height 20
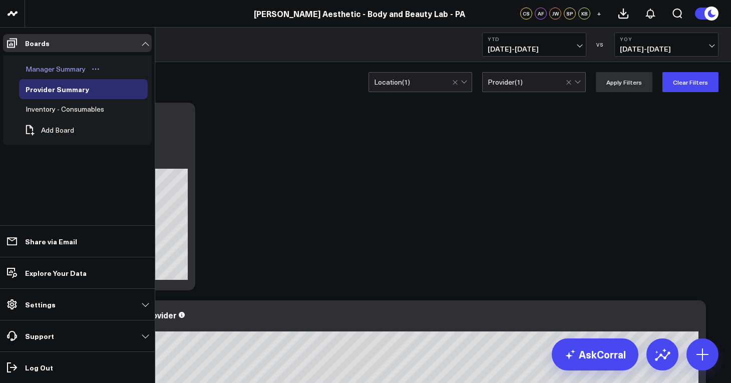
click at [59, 67] on div "Manager Summary" at bounding box center [55, 69] width 65 height 12
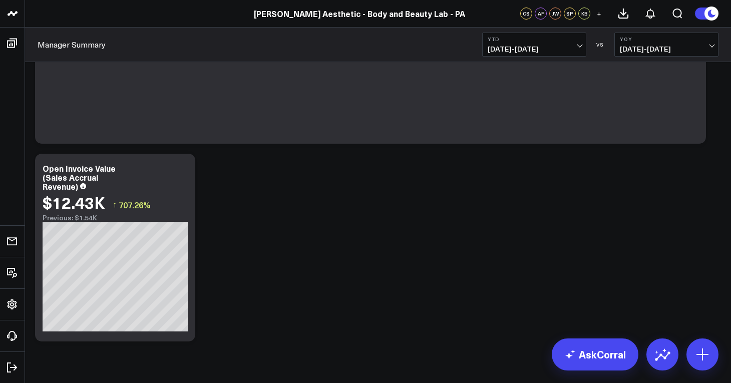
scroll to position [4496, 0]
